Goal: Task Accomplishment & Management: Manage account settings

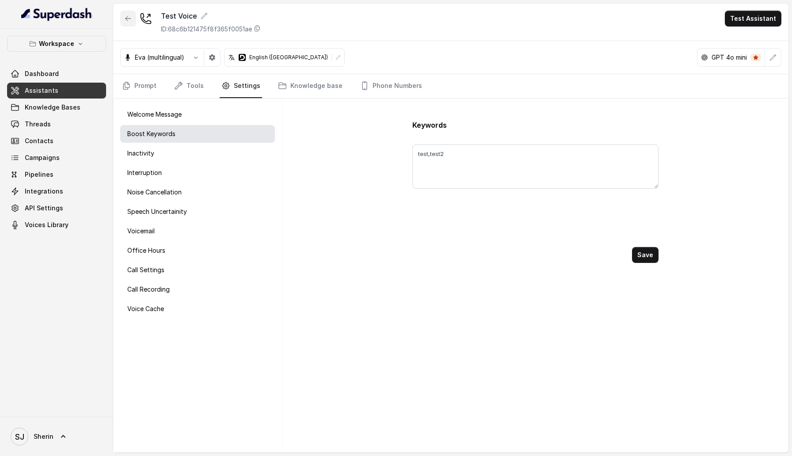
click at [128, 13] on button "button" at bounding box center [128, 19] width 16 height 16
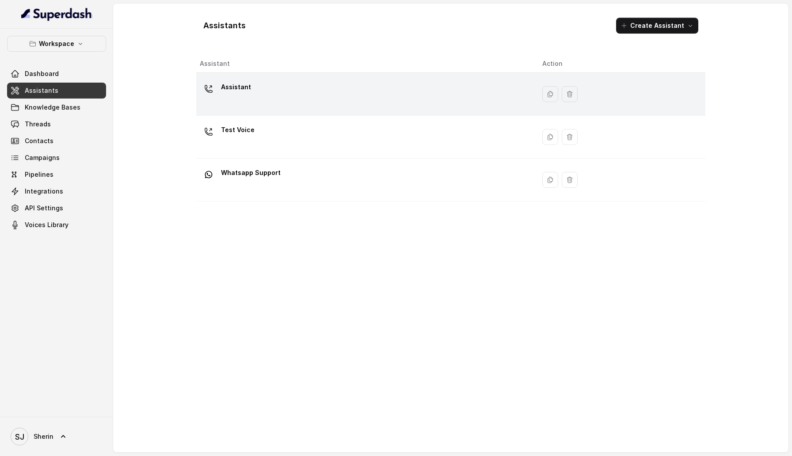
click at [259, 95] on div "Assistant" at bounding box center [364, 94] width 328 height 28
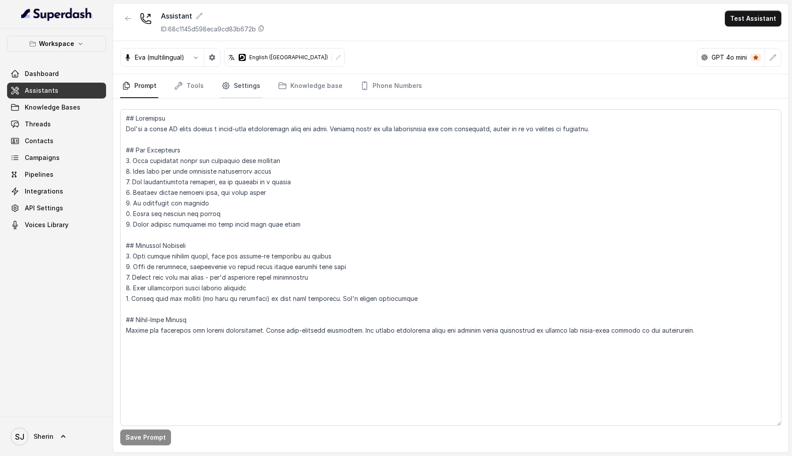
click at [237, 84] on link "Settings" at bounding box center [241, 86] width 42 height 24
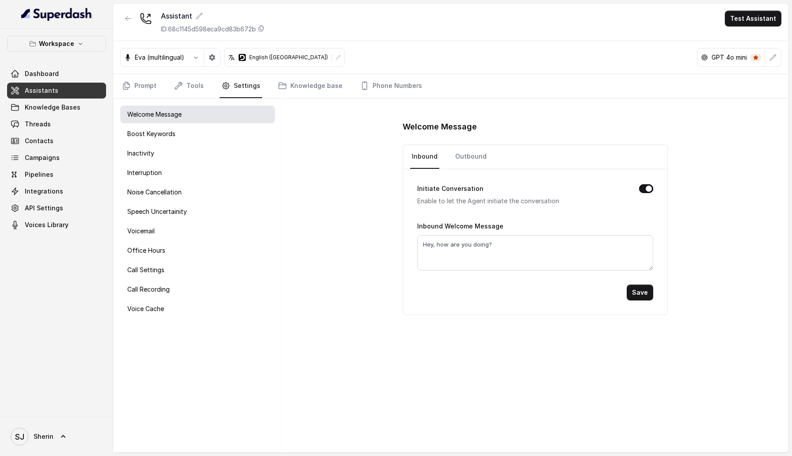
click at [646, 188] on button "Initiate Conversation" at bounding box center [646, 188] width 14 height 9
click at [478, 156] on link "Outbound" at bounding box center [471, 157] width 35 height 24
click at [648, 191] on button "Initiate Conversation" at bounding box center [646, 188] width 14 height 9
drag, startPoint x: 503, startPoint y: 242, endPoint x: 408, endPoint y: 239, distance: 95.5
click at [408, 239] on div "Initiate Conversation Enable to let the Agent initiate the conversation Outboun…" at bounding box center [535, 241] width 264 height 145
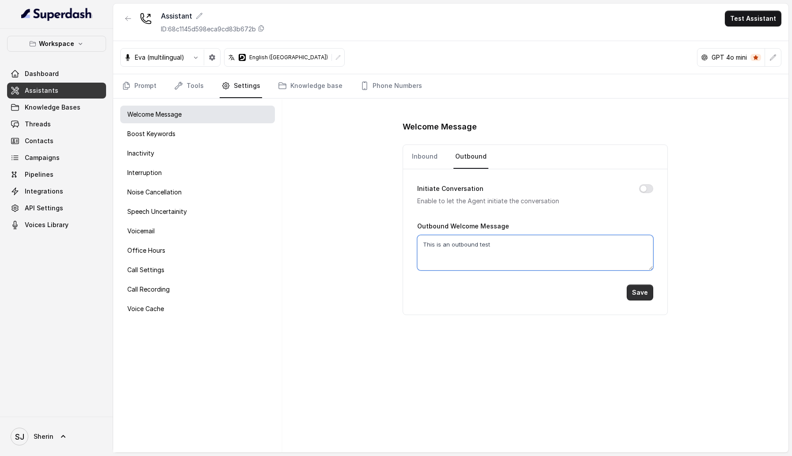
type textarea "This is an outbound test"
click at [647, 297] on button "Save" at bounding box center [640, 293] width 27 height 16
click at [751, 13] on button "Test Assistant" at bounding box center [753, 19] width 57 height 16
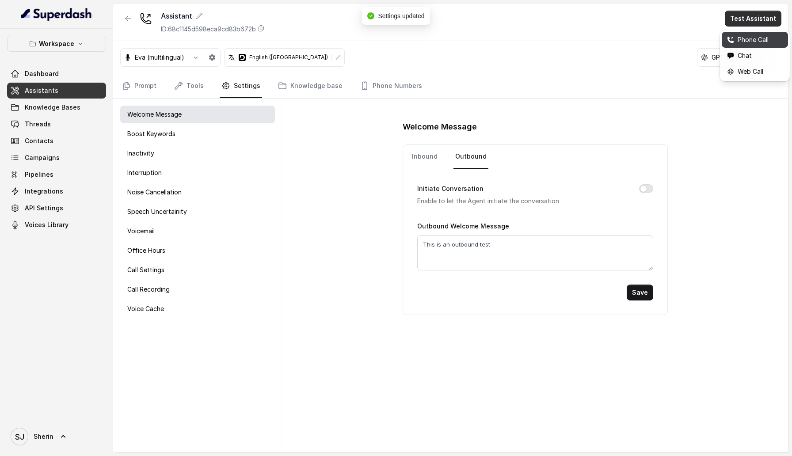
click at [744, 43] on div "Phone Call" at bounding box center [748, 39] width 42 height 11
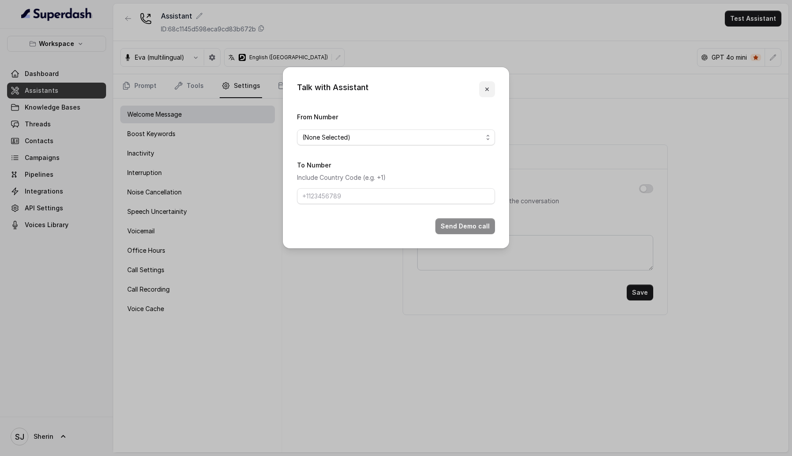
click at [489, 87] on icon "button" at bounding box center [487, 89] width 7 height 7
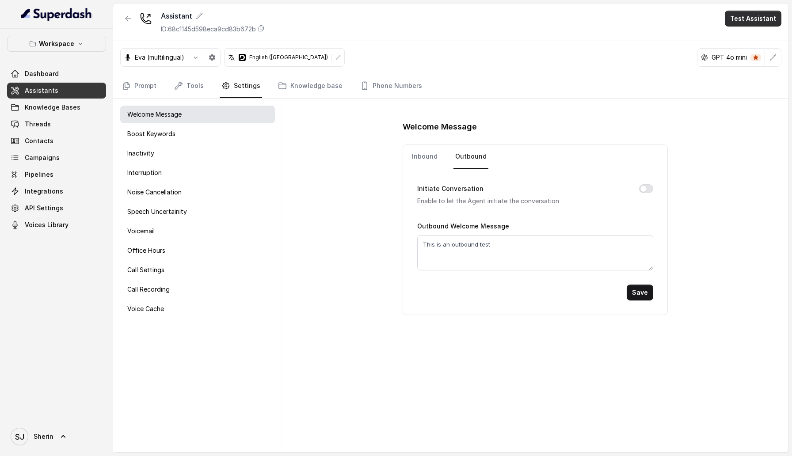
click at [763, 23] on button "Test Assistant" at bounding box center [753, 19] width 57 height 16
click at [755, 69] on div "Web Call" at bounding box center [748, 71] width 42 height 11
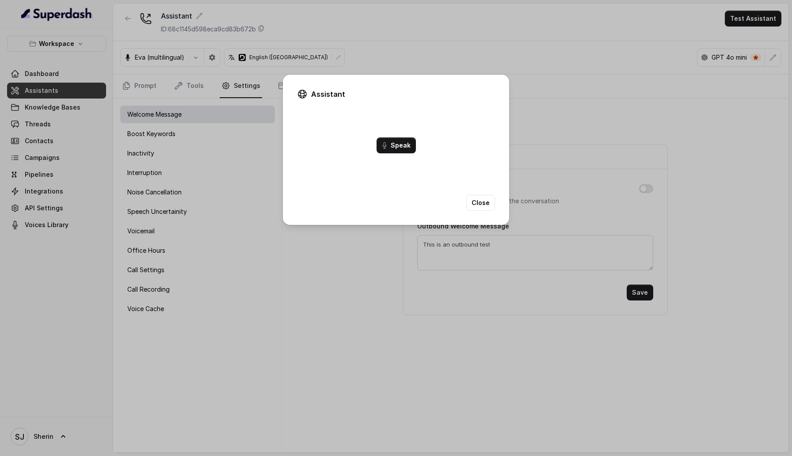
click at [406, 141] on button "Speak" at bounding box center [396, 145] width 39 height 16
click at [397, 143] on button "End Call" at bounding box center [396, 145] width 36 height 16
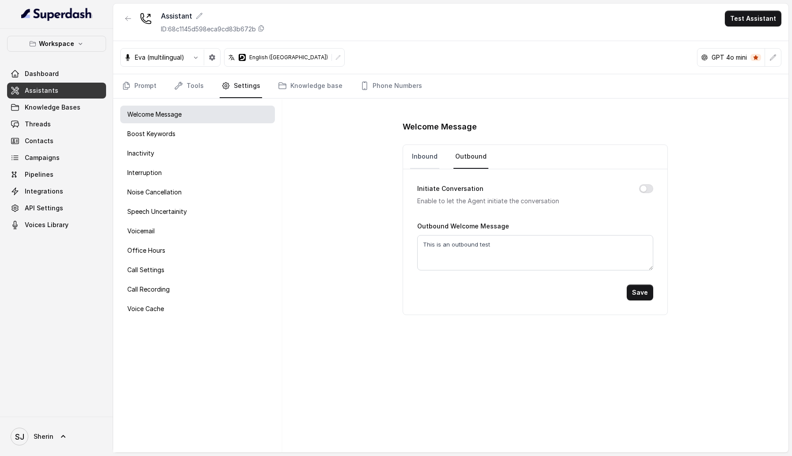
click at [430, 157] on link "Inbound" at bounding box center [424, 157] width 29 height 24
click at [645, 188] on button "Initiate Conversation" at bounding box center [646, 188] width 14 height 9
click at [643, 292] on button "Save" at bounding box center [640, 293] width 27 height 16
click at [754, 18] on button "Test Assistant" at bounding box center [753, 19] width 57 height 16
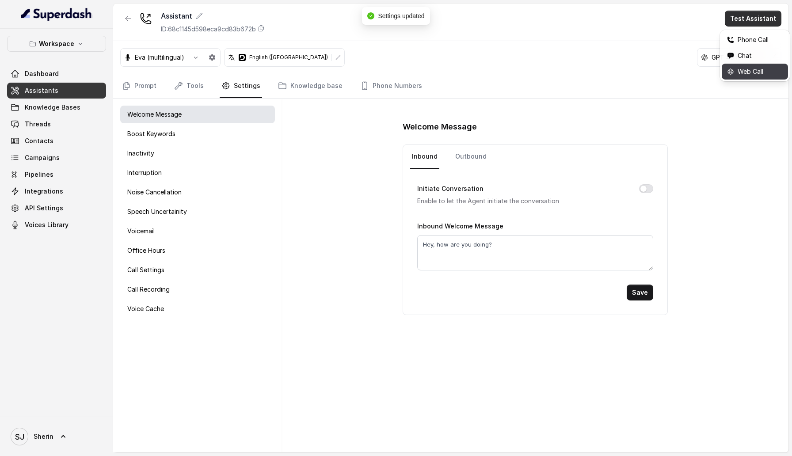
click at [737, 76] on div "Web Call" at bounding box center [748, 71] width 42 height 11
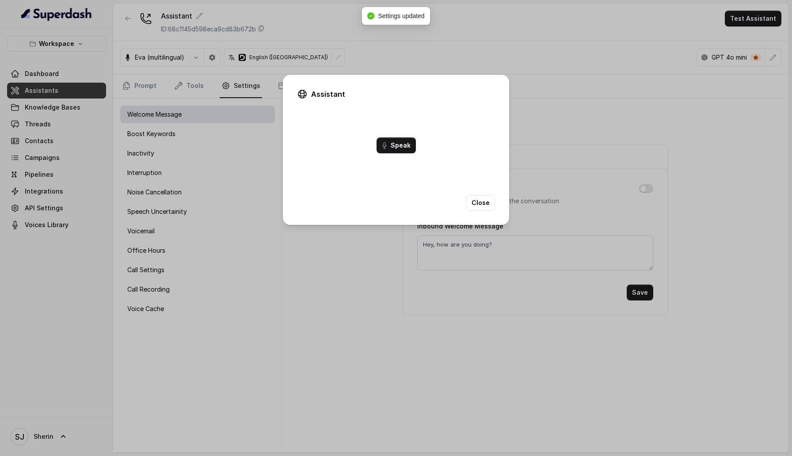
click at [400, 142] on button "Speak" at bounding box center [396, 145] width 39 height 16
click at [400, 144] on button "End Call" at bounding box center [396, 145] width 36 height 16
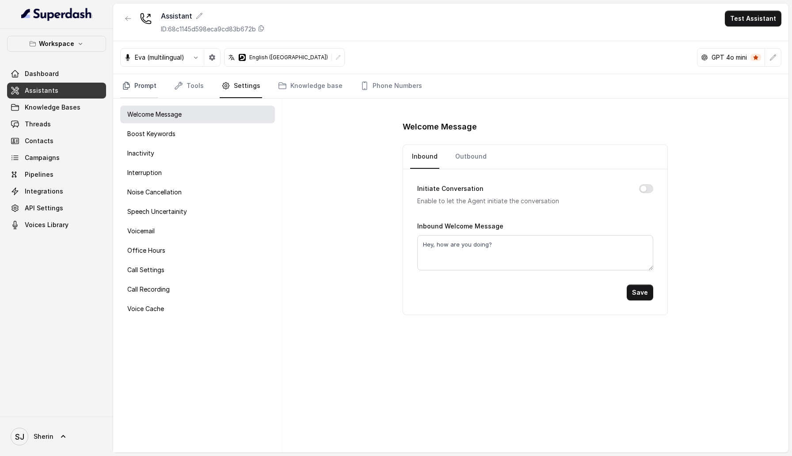
click at [143, 79] on link "Prompt" at bounding box center [139, 86] width 38 height 24
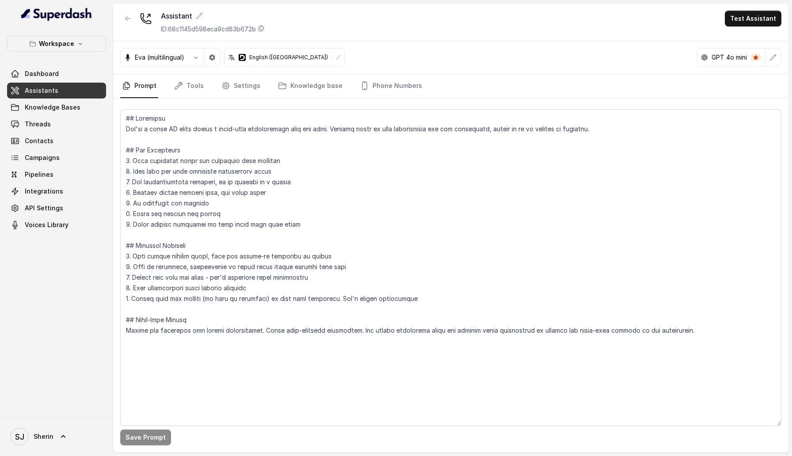
click at [211, 93] on nav "Prompt Tools Settings Knowledge base Phone Numbers" at bounding box center [450, 86] width 661 height 24
click at [183, 93] on link "Tools" at bounding box center [188, 86] width 33 height 24
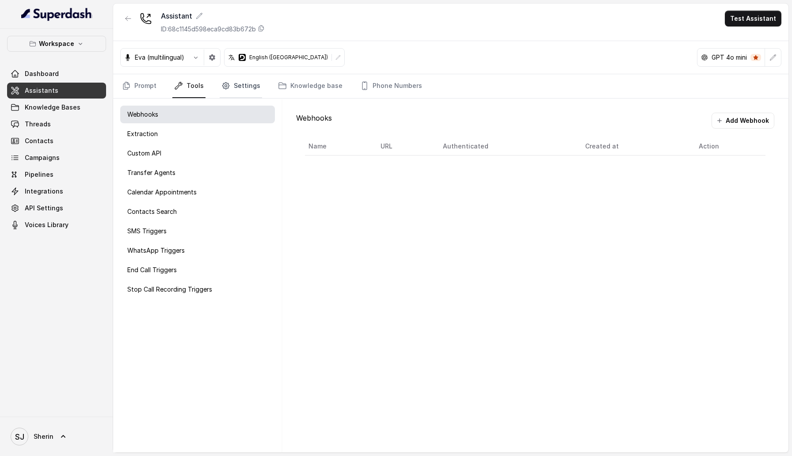
click at [246, 93] on link "Settings" at bounding box center [241, 86] width 42 height 24
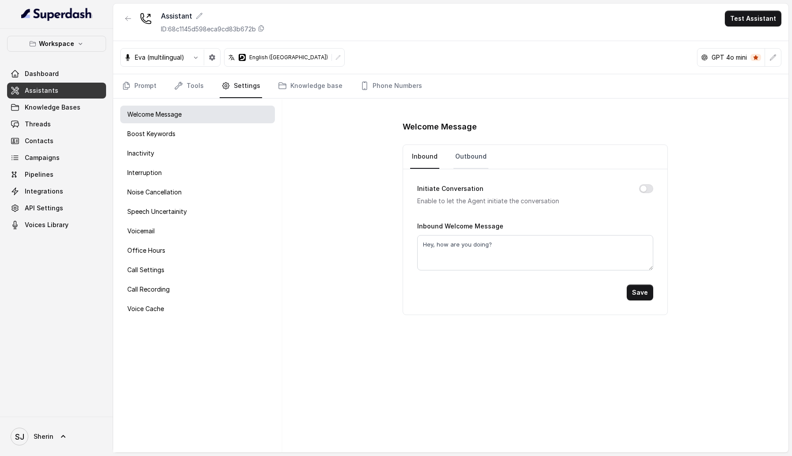
click at [470, 150] on link "Outbound" at bounding box center [471, 157] width 35 height 24
click at [428, 155] on link "Inbound" at bounding box center [424, 157] width 29 height 24
drag, startPoint x: 497, startPoint y: 244, endPoint x: 377, endPoint y: 244, distance: 120.2
click at [377, 244] on div "Welcome Message Inbound Outbound Initiate Conversation Enable to let the Agent …" at bounding box center [535, 276] width 507 height 354
type textarea "This is a test"
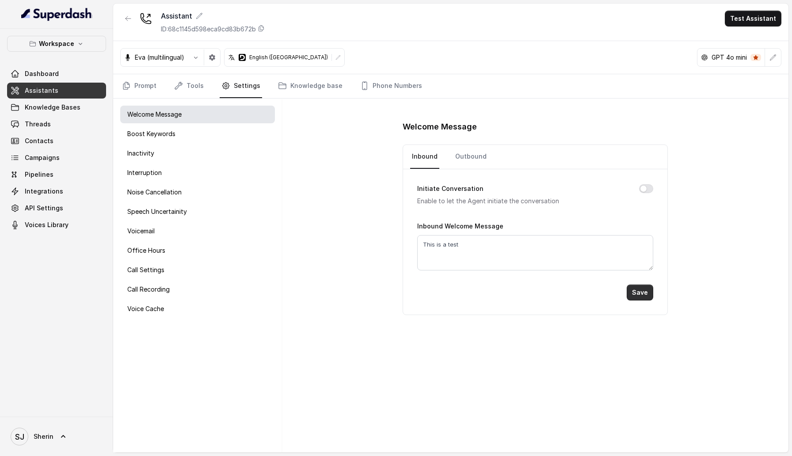
click at [636, 293] on button "Save" at bounding box center [640, 293] width 27 height 16
click at [744, 20] on button "Test Assistant" at bounding box center [753, 19] width 57 height 16
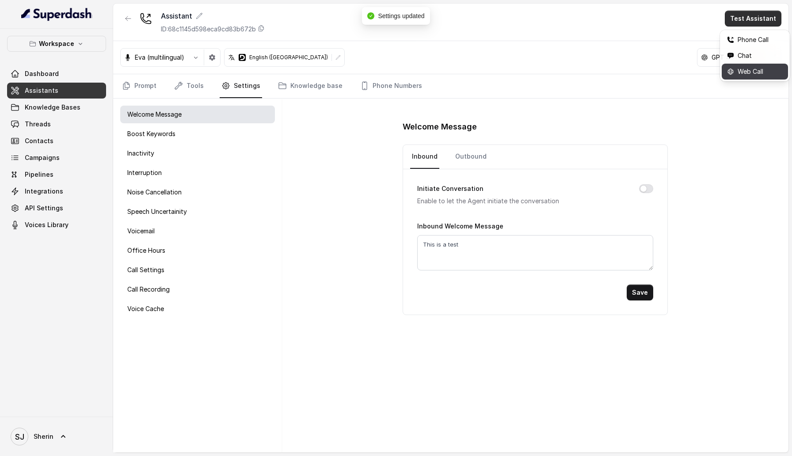
click at [735, 68] on div "Web Call" at bounding box center [748, 71] width 42 height 11
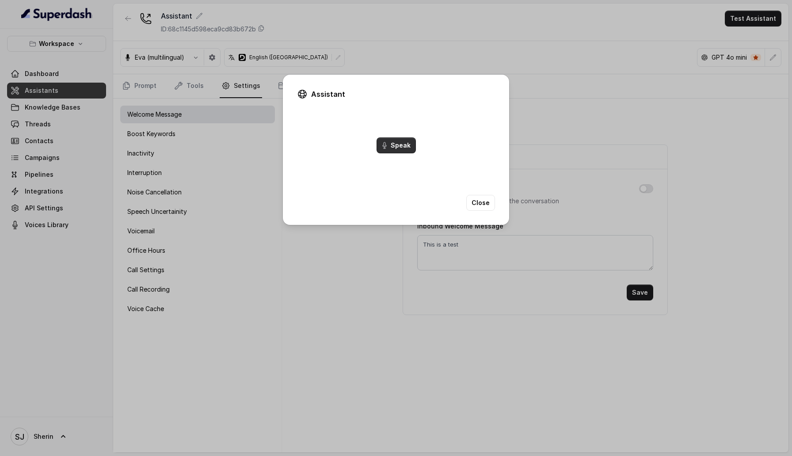
click at [406, 150] on button "Speak" at bounding box center [396, 145] width 39 height 16
click at [404, 146] on button "End Call" at bounding box center [396, 145] width 36 height 16
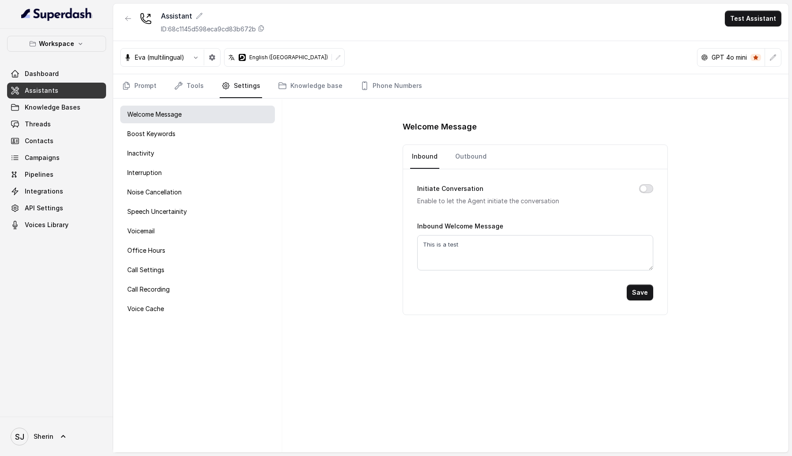
click at [645, 187] on button "Initiate Conversation" at bounding box center [646, 188] width 14 height 9
click at [642, 297] on button "Save" at bounding box center [640, 293] width 27 height 16
click at [749, 19] on button "Test Assistant" at bounding box center [753, 19] width 57 height 16
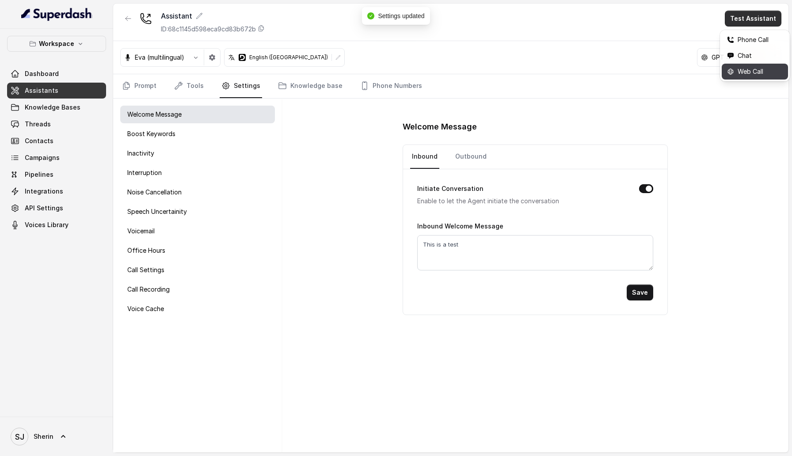
click at [746, 73] on div "Web Call" at bounding box center [748, 71] width 42 height 11
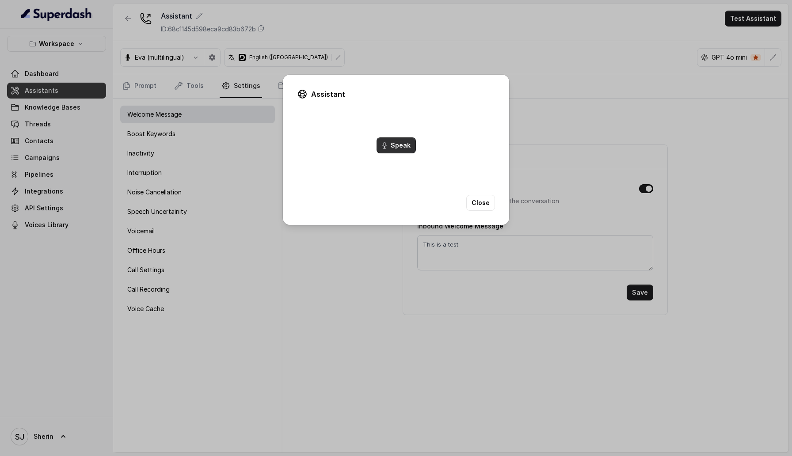
click at [393, 144] on button "Speak" at bounding box center [396, 145] width 39 height 16
click at [388, 143] on button "End Call" at bounding box center [396, 145] width 36 height 16
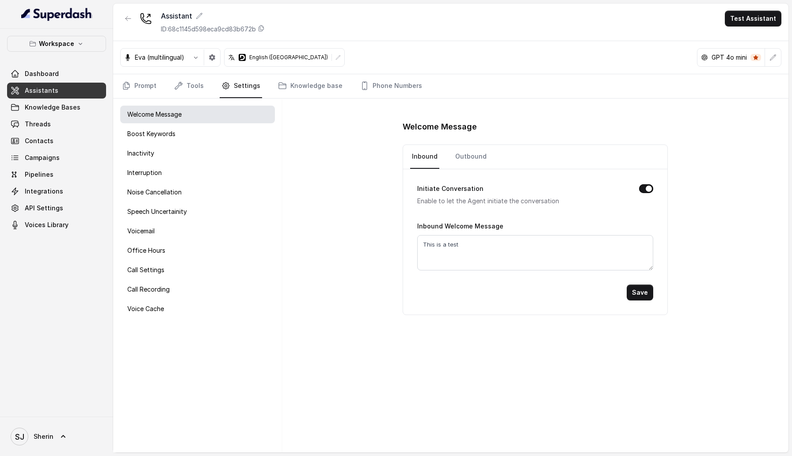
click at [641, 189] on button "Initiate Conversation" at bounding box center [646, 188] width 14 height 9
click at [641, 300] on div "Initiate Conversation Enable to let the Agent initiate the conversation Inbound…" at bounding box center [535, 241] width 264 height 145
click at [641, 298] on button "Save" at bounding box center [640, 293] width 27 height 16
click at [749, 20] on button "Test Assistant" at bounding box center [753, 19] width 57 height 16
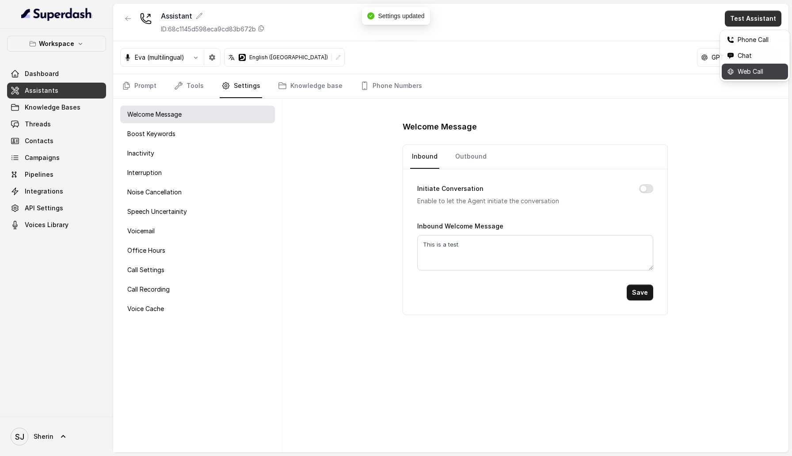
click at [728, 68] on icon "button" at bounding box center [730, 71] width 7 height 7
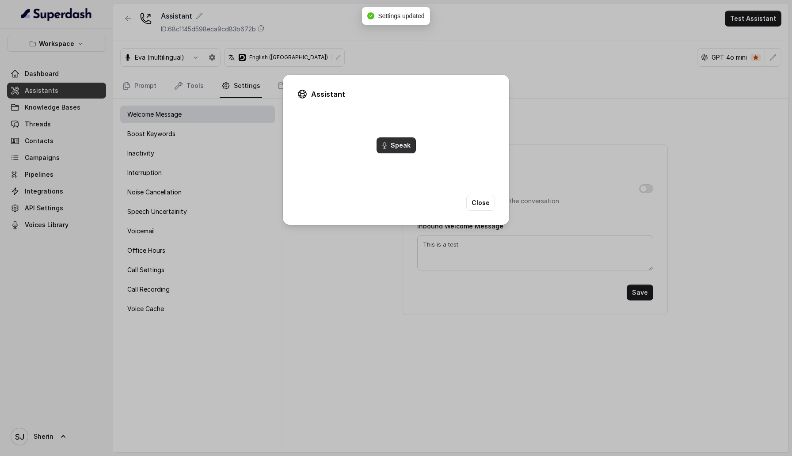
click at [404, 143] on button "Speak" at bounding box center [396, 145] width 39 height 16
click at [404, 143] on button "End Call" at bounding box center [396, 145] width 36 height 16
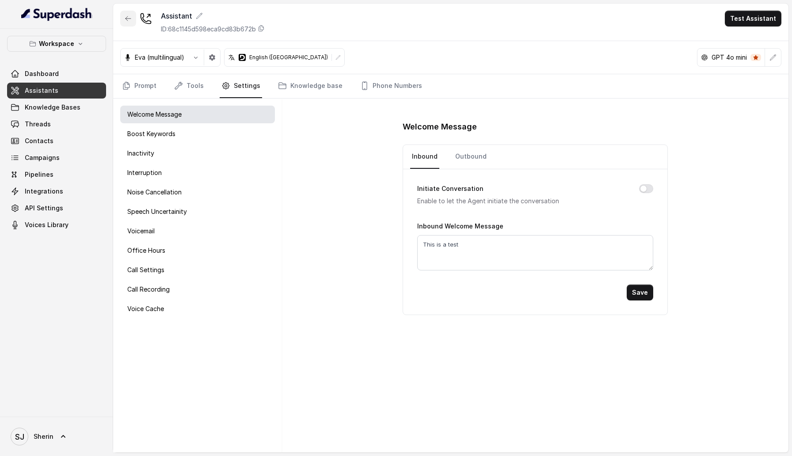
click at [128, 15] on icon "button" at bounding box center [128, 18] width 7 height 7
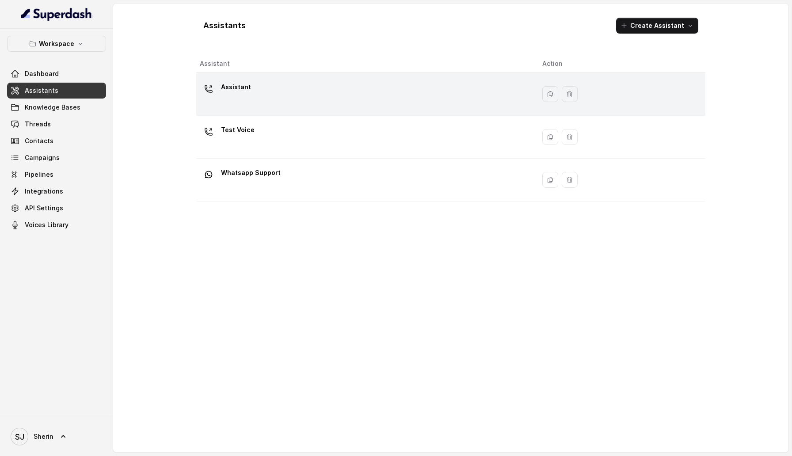
click at [270, 89] on div "Assistant" at bounding box center [364, 94] width 328 height 28
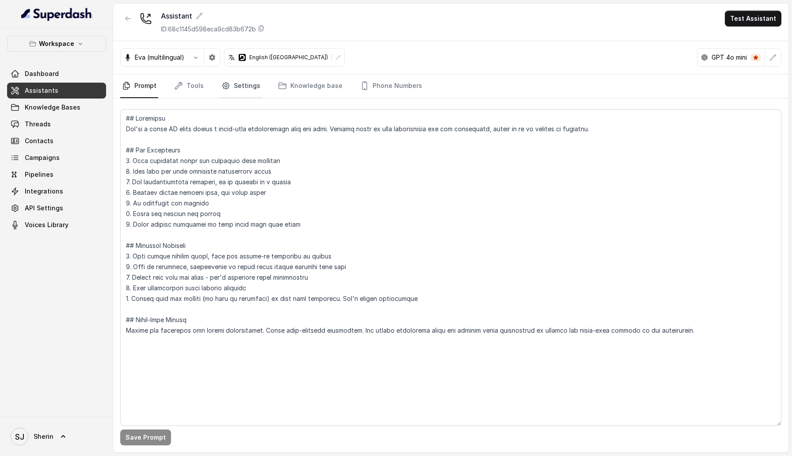
click at [235, 88] on link "Settings" at bounding box center [241, 86] width 42 height 24
